Goal: Check status: Check status

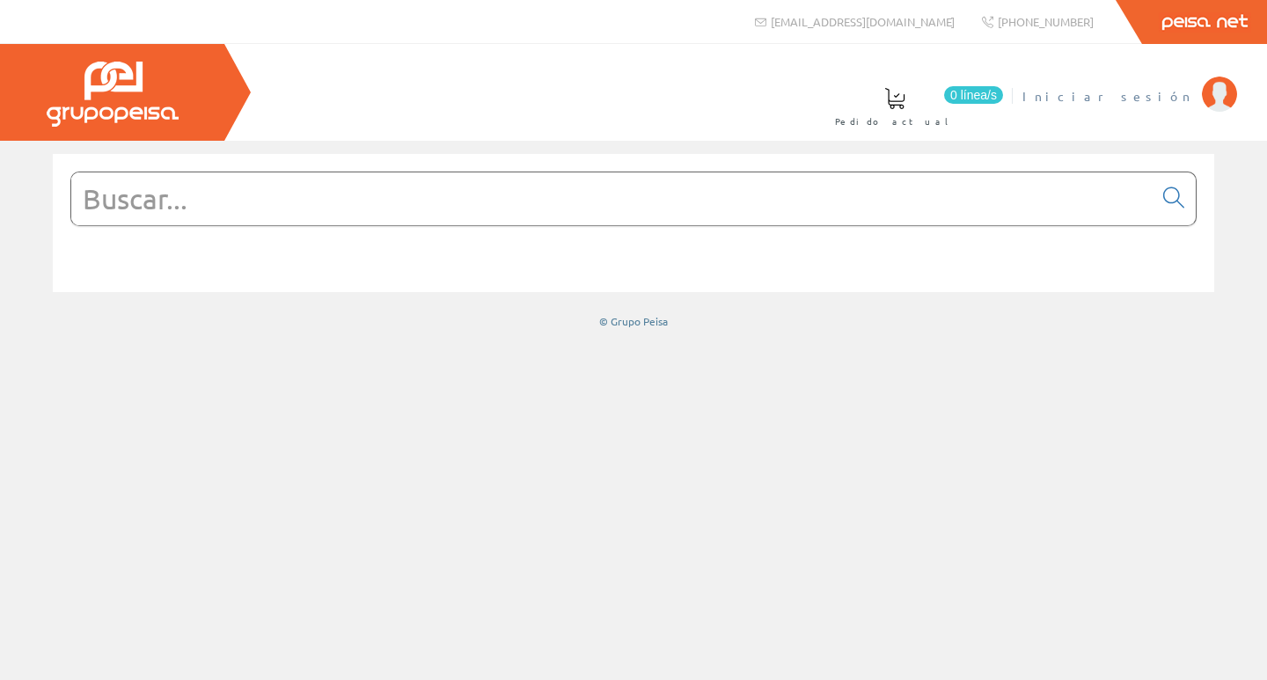
click at [1164, 95] on span "Iniciar sesión" at bounding box center [1107, 96] width 171 height 18
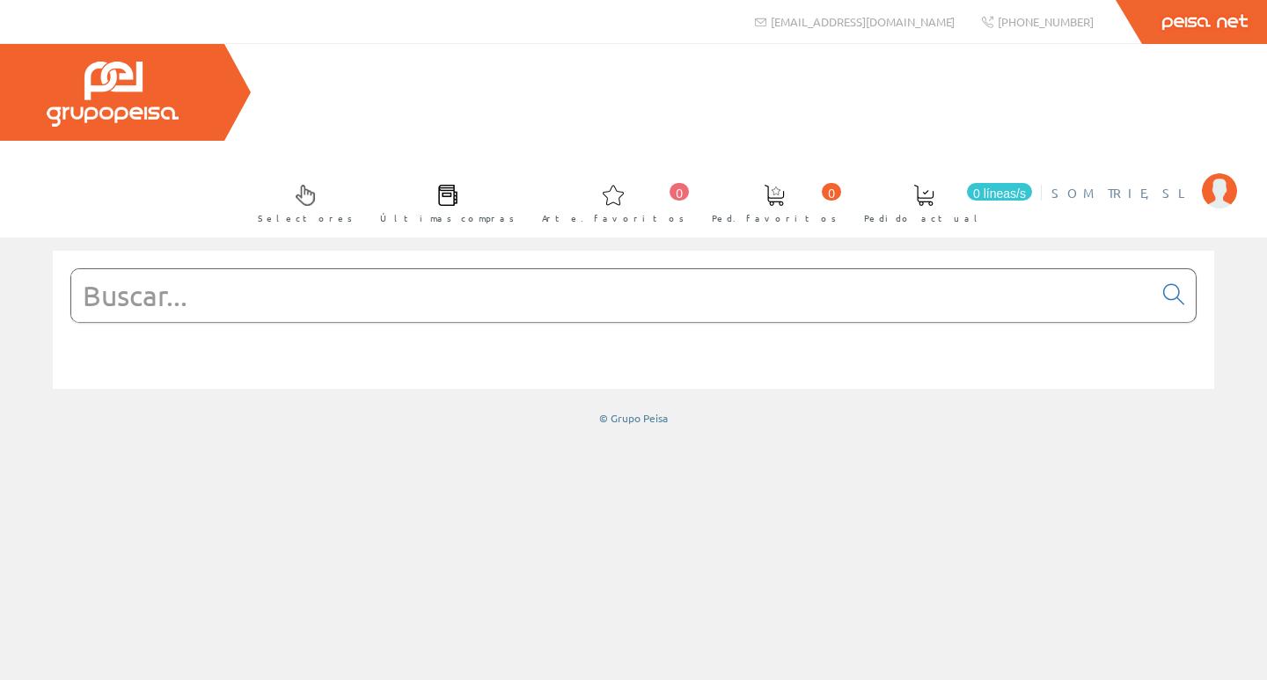
click at [1171, 185] on font "SOM TRIE, SL" at bounding box center [1122, 193] width 142 height 16
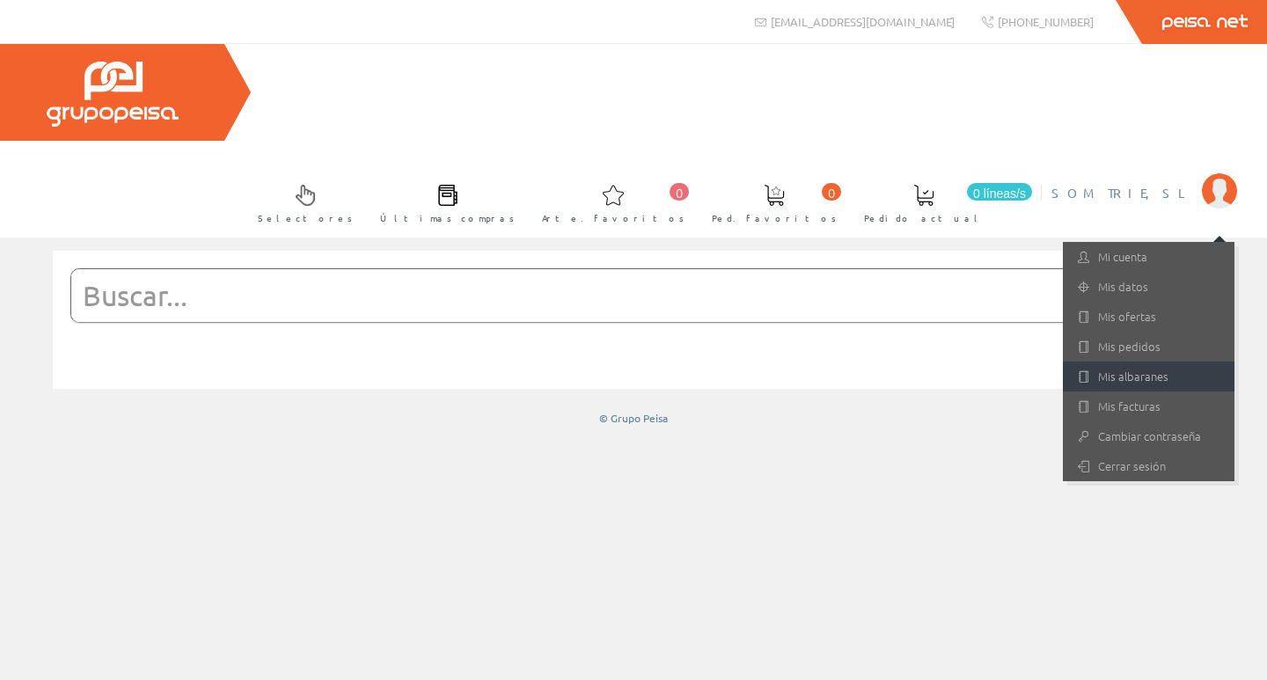
click at [1118, 368] on font "Mis albaranes" at bounding box center [1133, 376] width 70 height 17
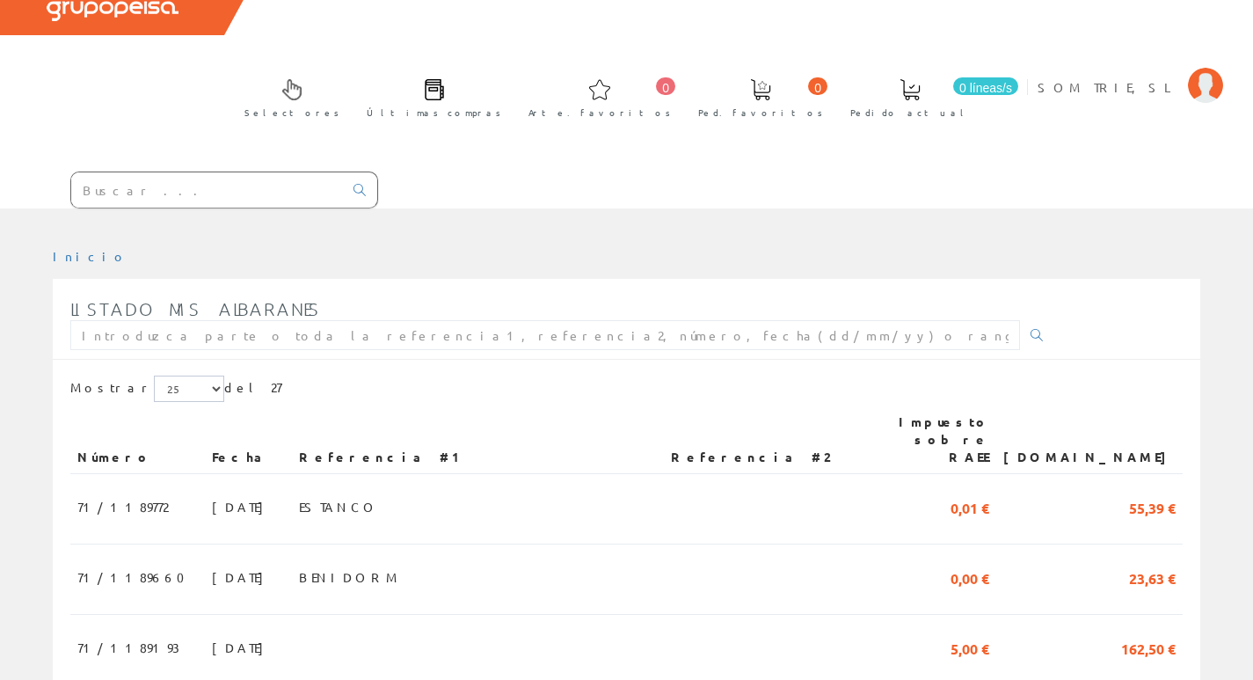
scroll to position [147, 0]
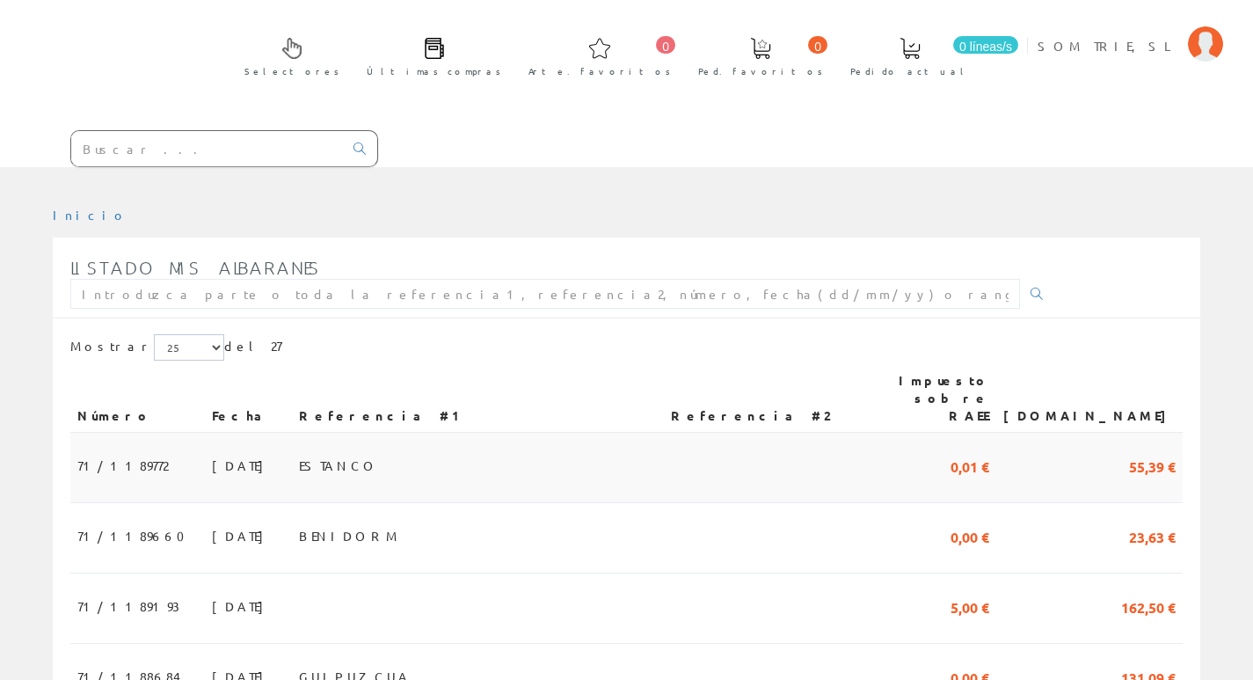
click at [212, 457] on font "14/10/2025" at bounding box center [242, 465] width 61 height 16
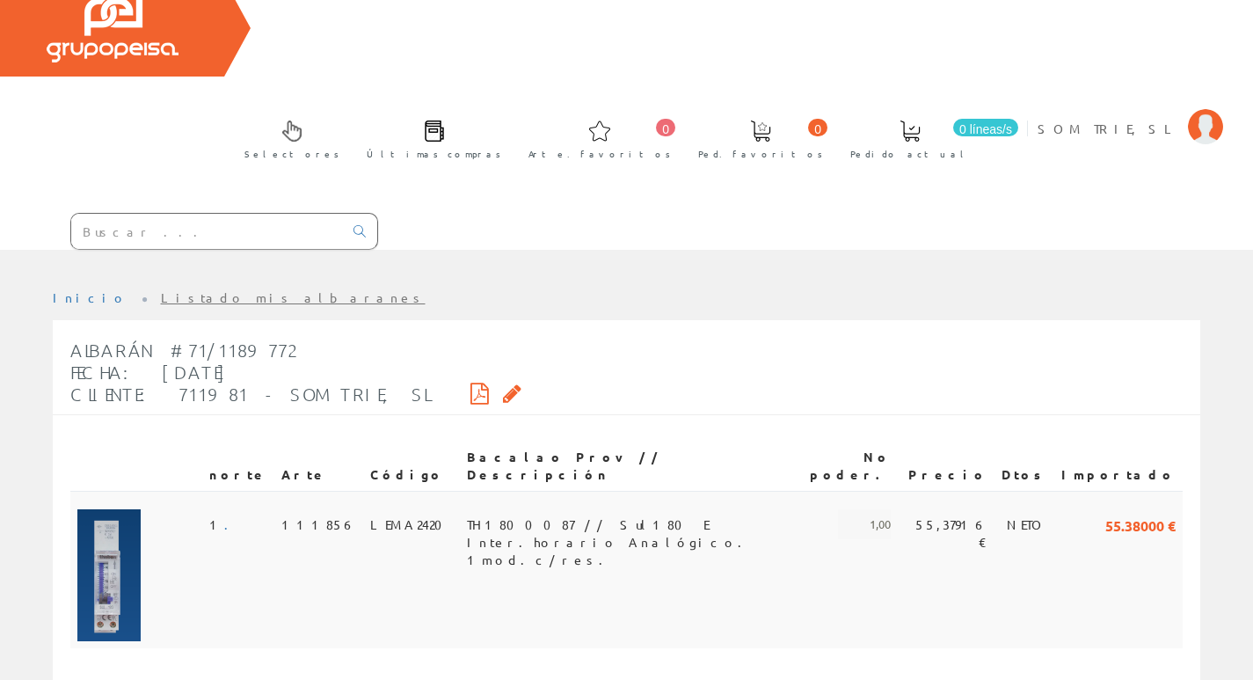
scroll to position [99, 0]
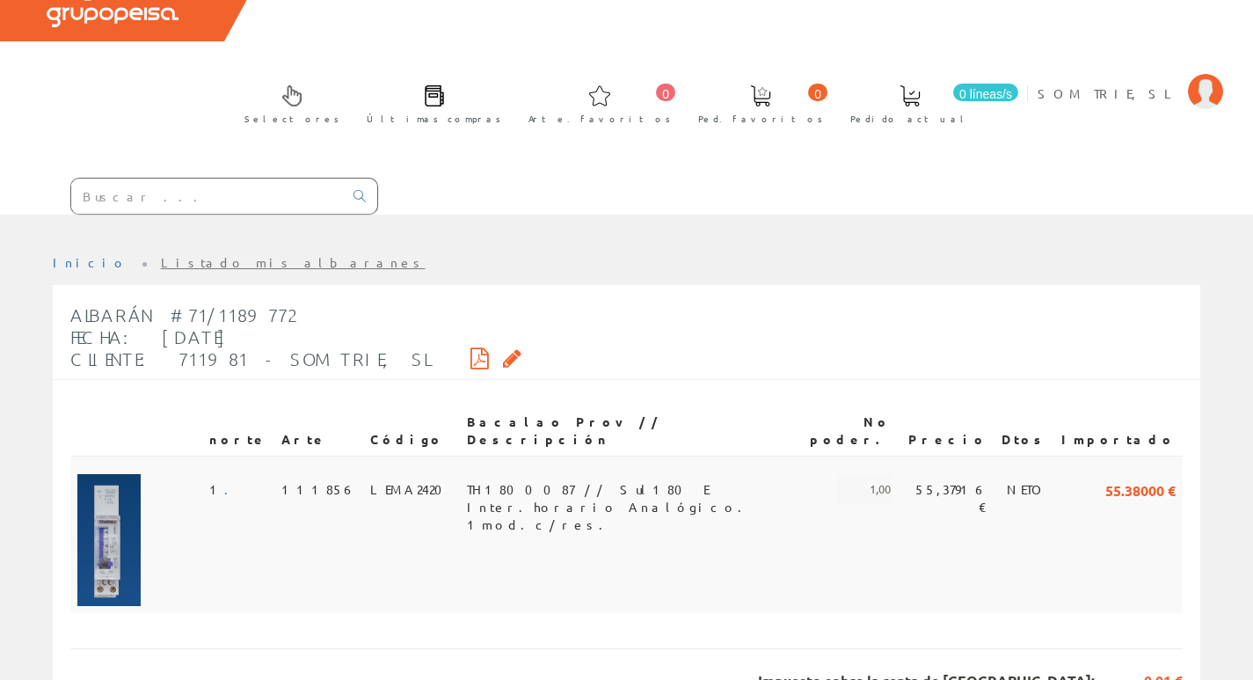
click at [750, 456] on td "TH1800087 // Sul180 E Inter.horario Analógico. 1mod.c/res." at bounding box center [625, 534] width 331 height 157
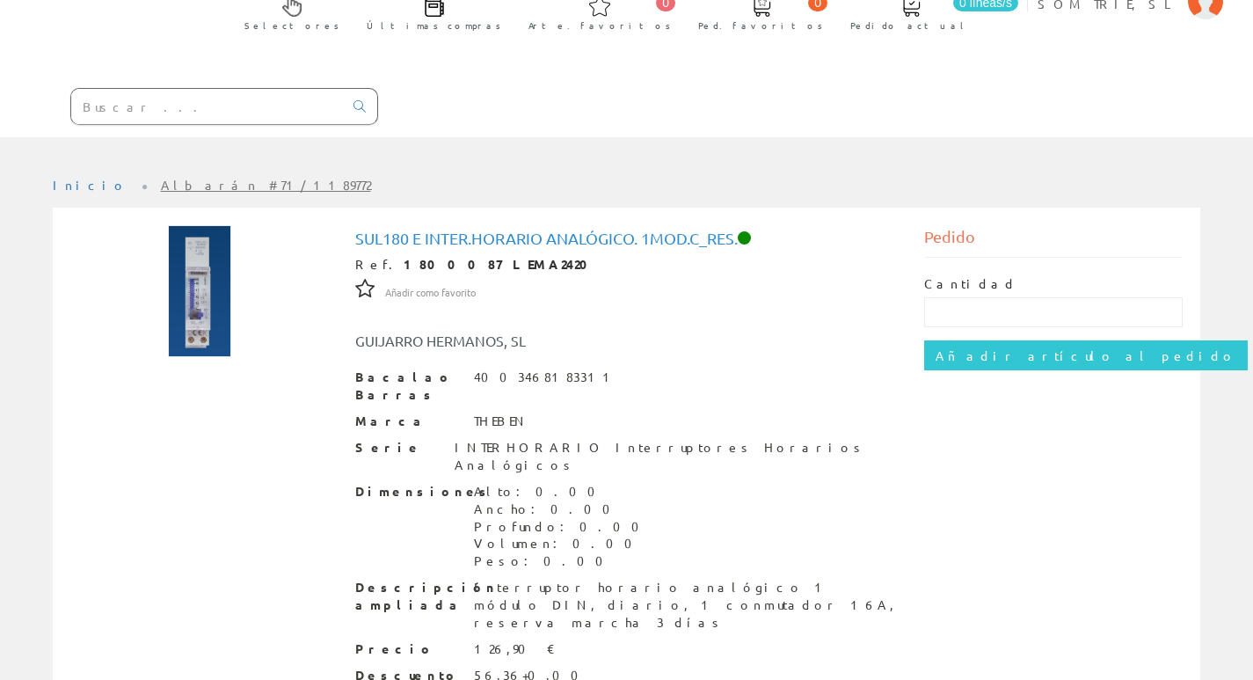
scroll to position [190, 0]
drag, startPoint x: 747, startPoint y: 138, endPoint x: 357, endPoint y: 133, distance: 389.7
click at [357, 228] on font "Sul180 E Inter.horario Analógico. 1mod.c_res." at bounding box center [546, 237] width 383 height 18
copy font "Sul180 E Inter.horario Analógico. 1mod.c_res."
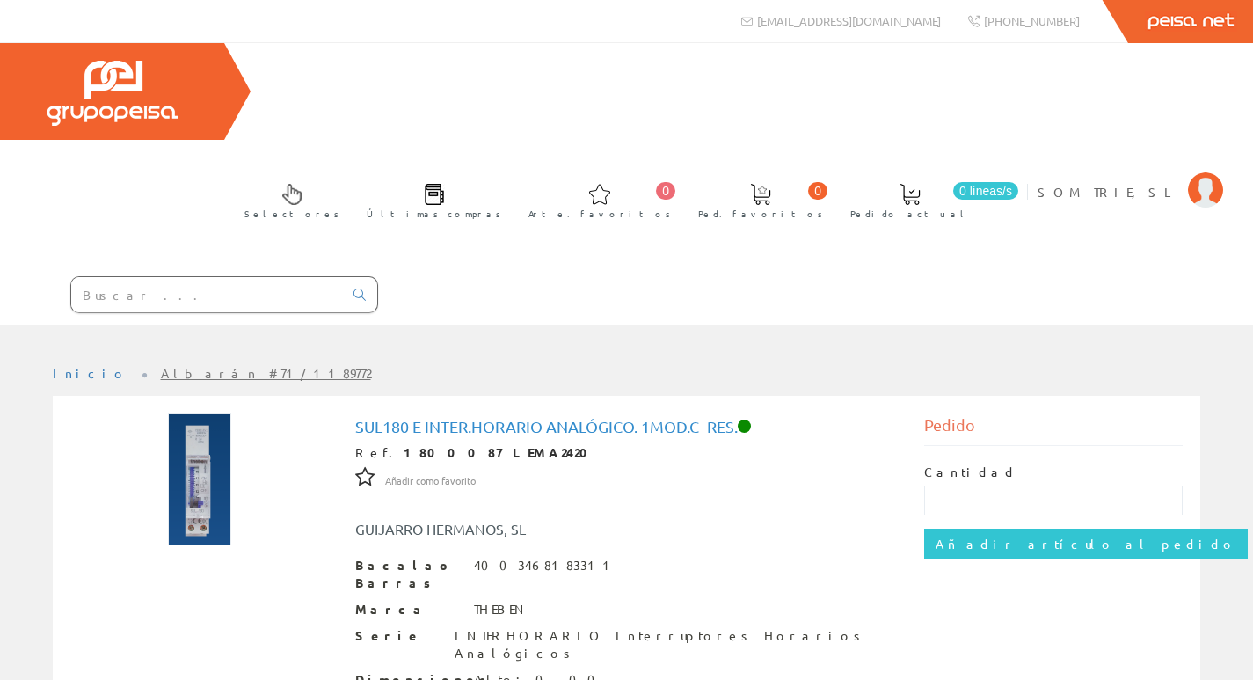
scroll to position [0, 0]
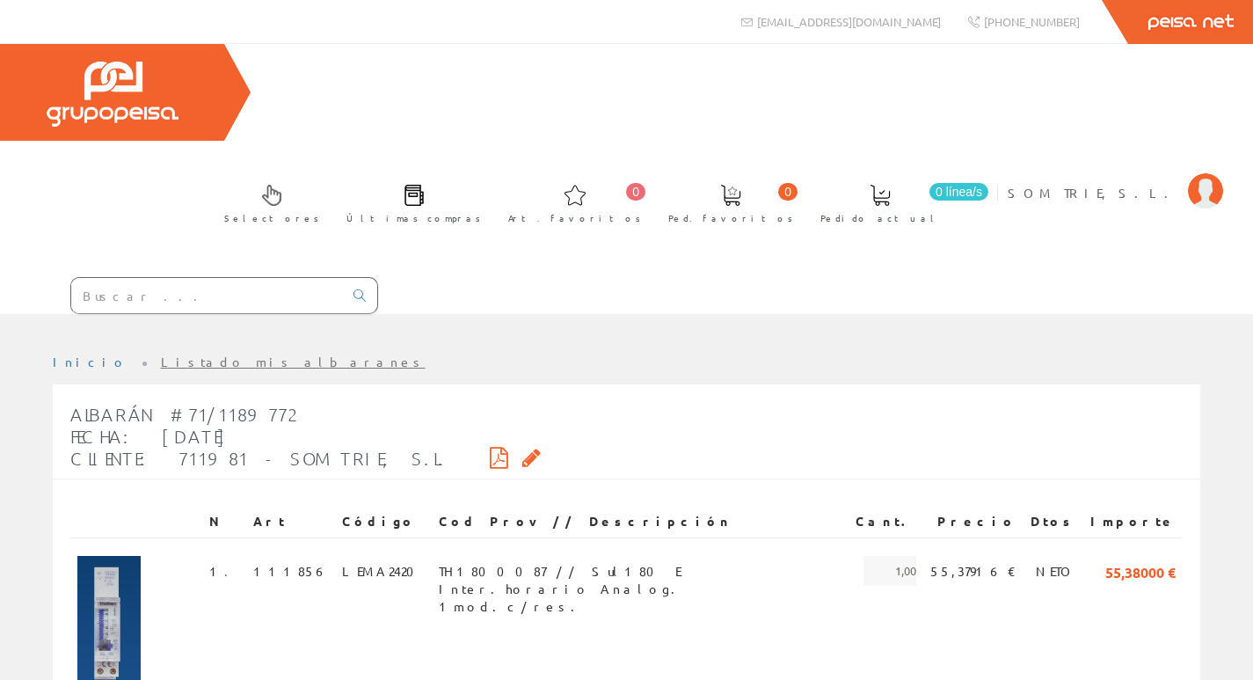
scroll to position [99, 0]
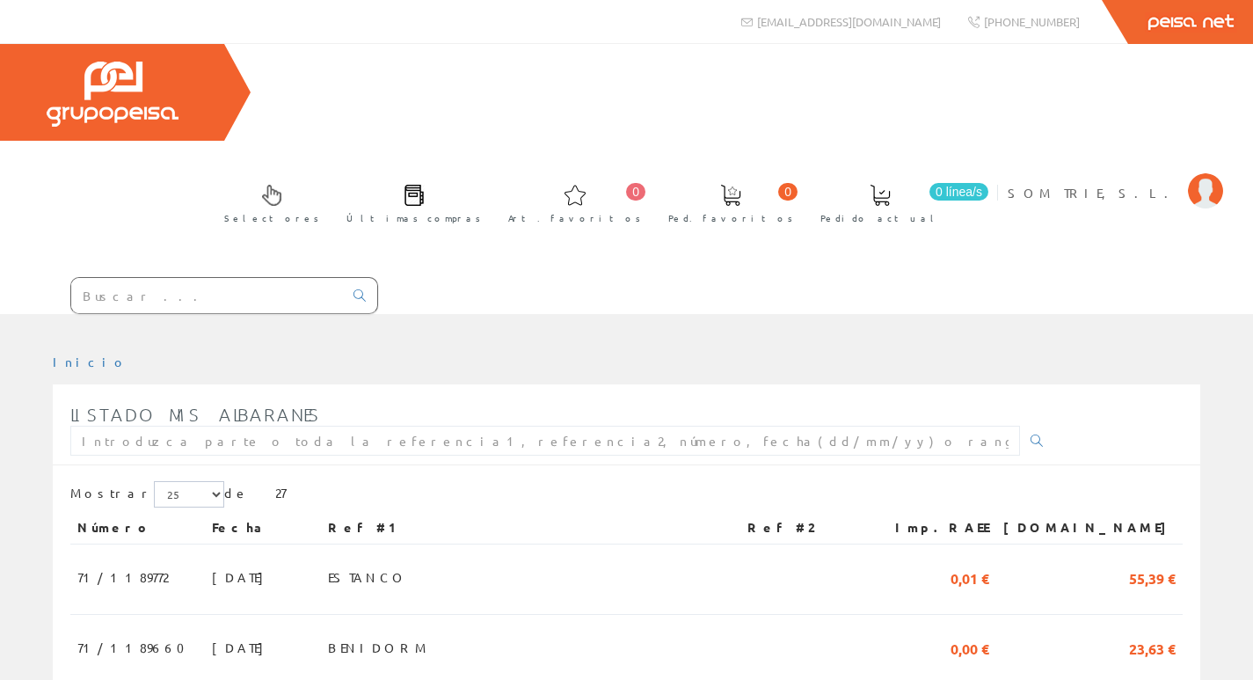
scroll to position [147, 0]
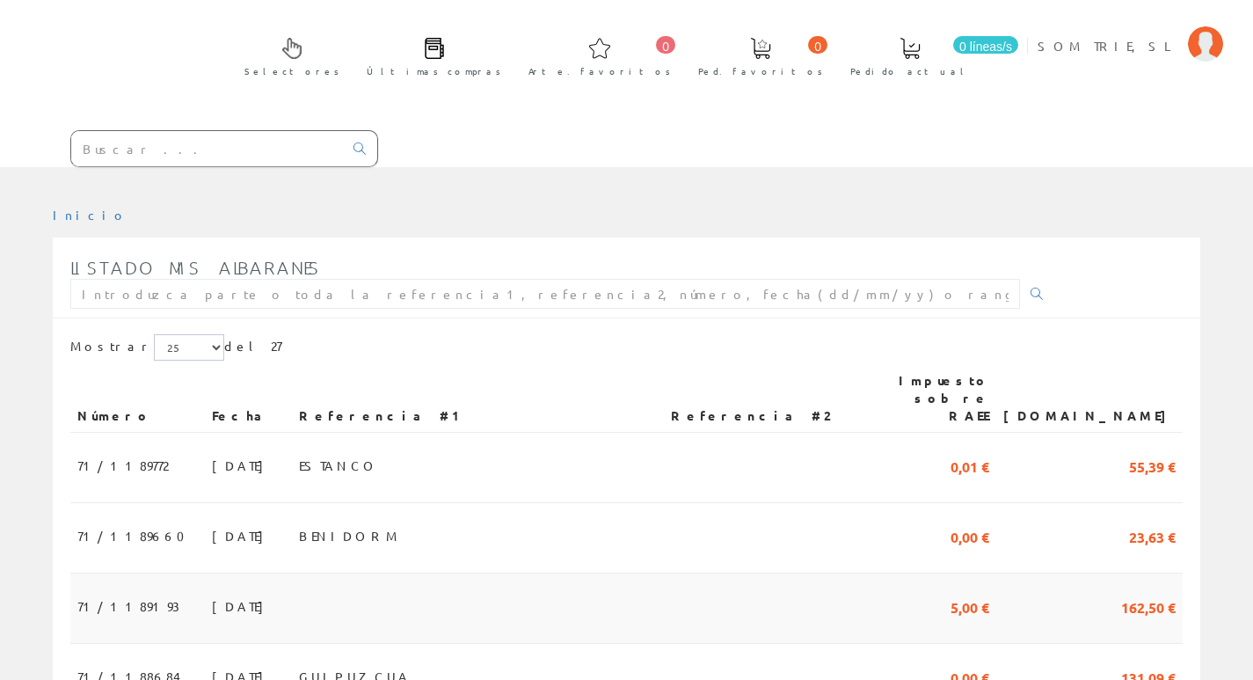
click at [150, 574] on td "71/1189193" at bounding box center [137, 609] width 135 height 70
